Goal: Find specific page/section: Find specific page/section

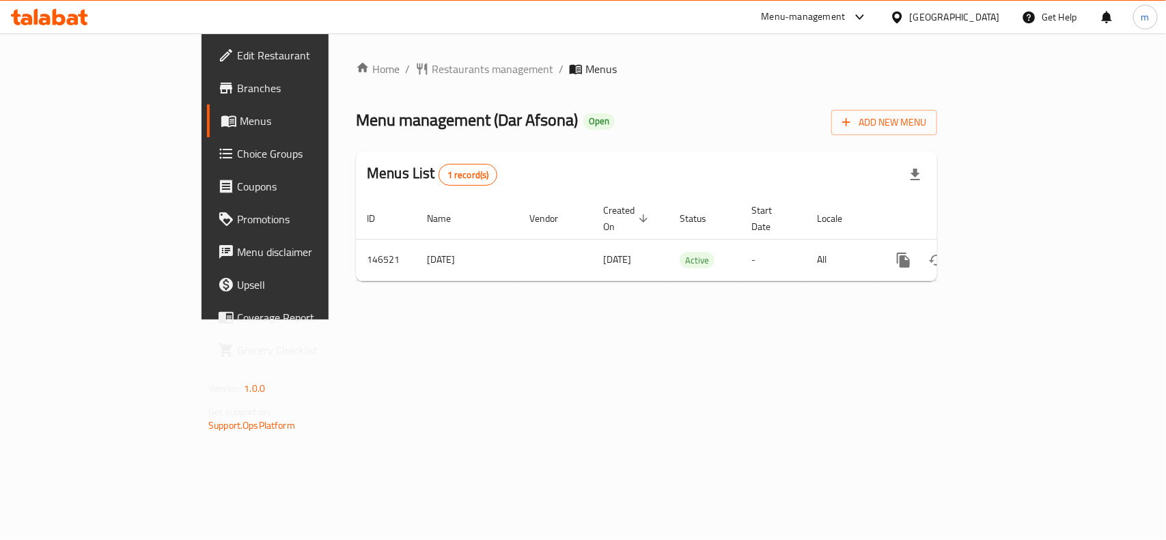
click at [944, 16] on div "United Arab Emirates" at bounding box center [955, 17] width 90 height 15
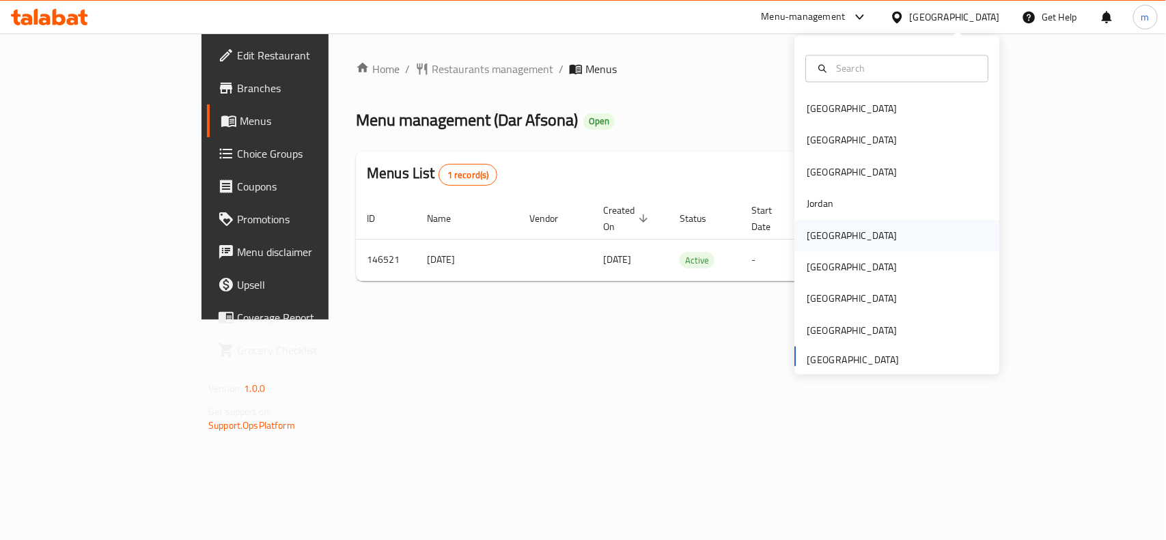
click at [807, 237] on div "[GEOGRAPHIC_DATA]" at bounding box center [852, 235] width 90 height 15
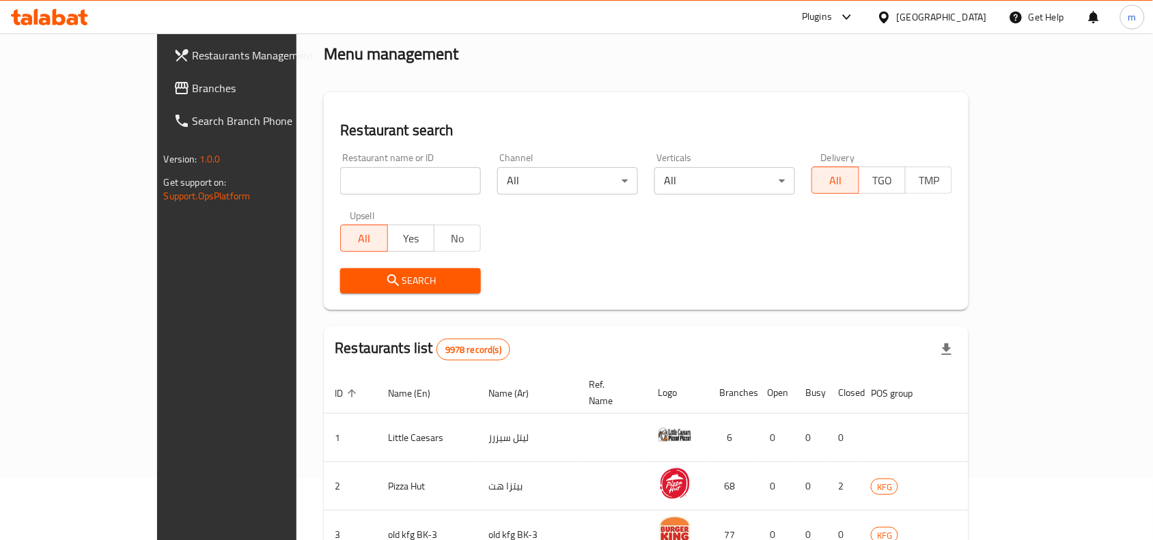
scroll to position [85, 0]
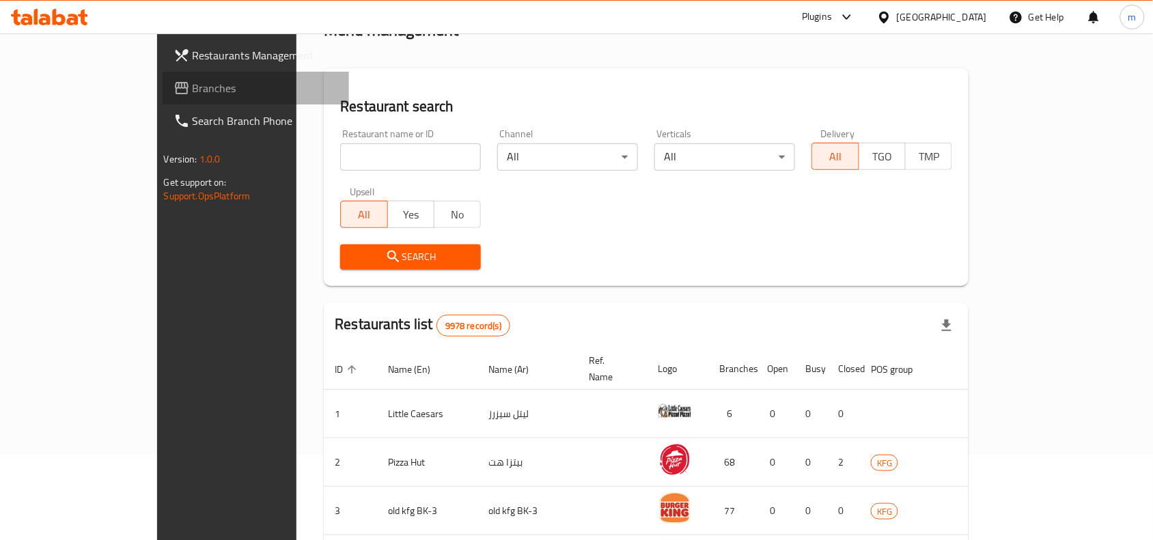
click at [193, 87] on span "Branches" at bounding box center [266, 88] width 146 height 16
